Goal: Find contact information: Find contact information

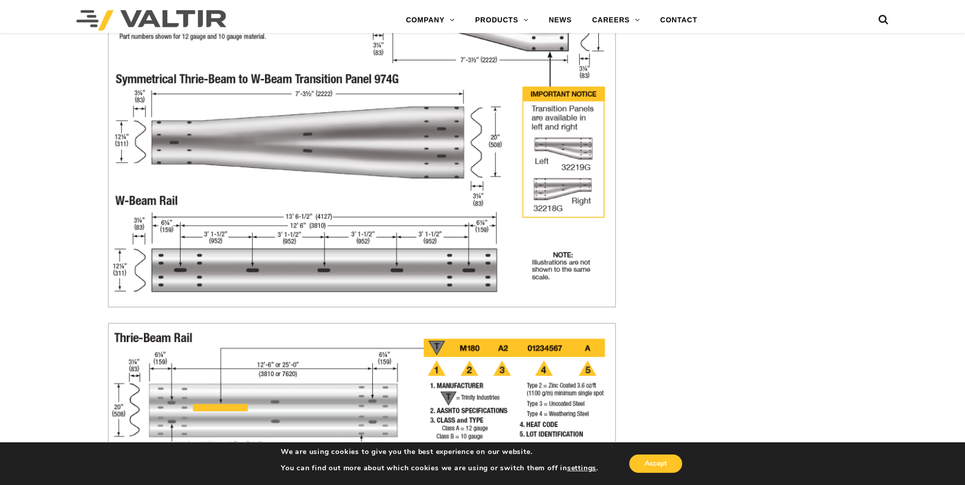
scroll to position [2695, 0]
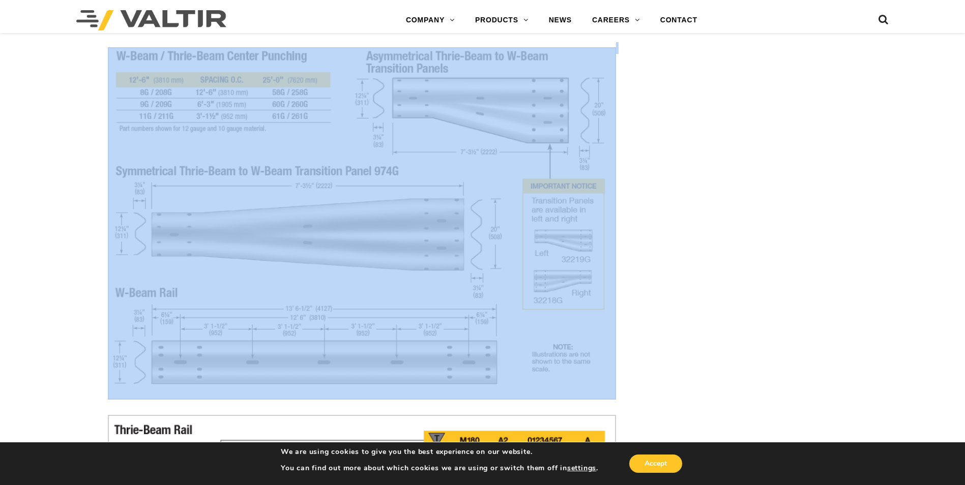
drag, startPoint x: 65, startPoint y: 277, endPoint x: 167, endPoint y: 327, distance: 113.9
drag, startPoint x: 97, startPoint y: 399, endPoint x: 166, endPoint y: 360, distance: 79.2
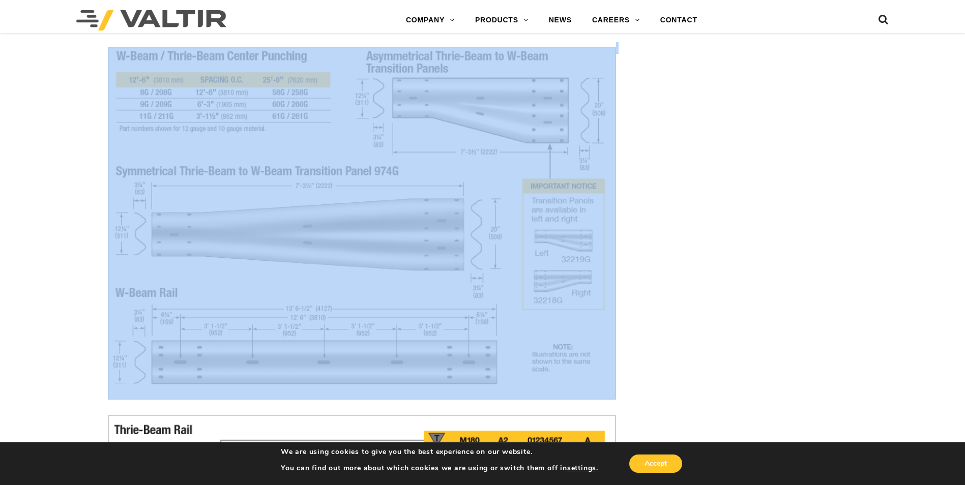
copy div
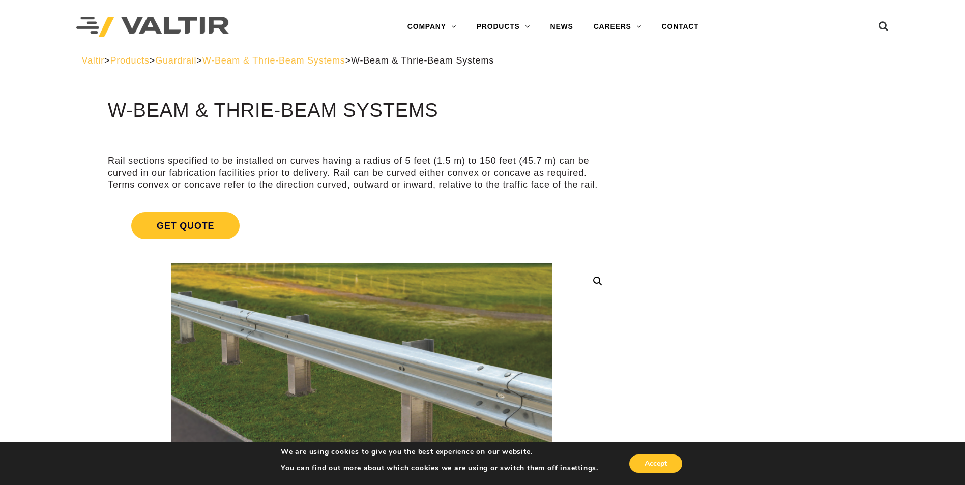
scroll to position [0, 0]
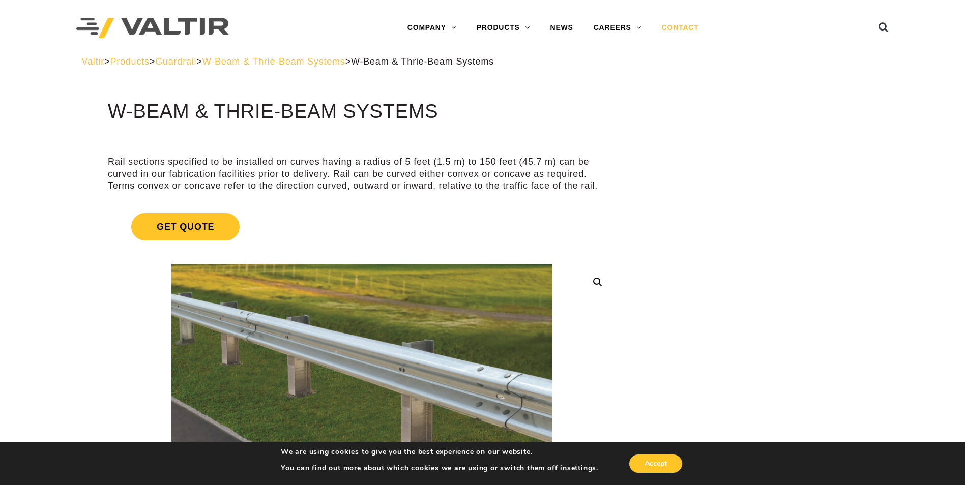
click at [683, 28] on link "CONTACT" at bounding box center [679, 28] width 57 height 20
